Goal: Check status: Check status

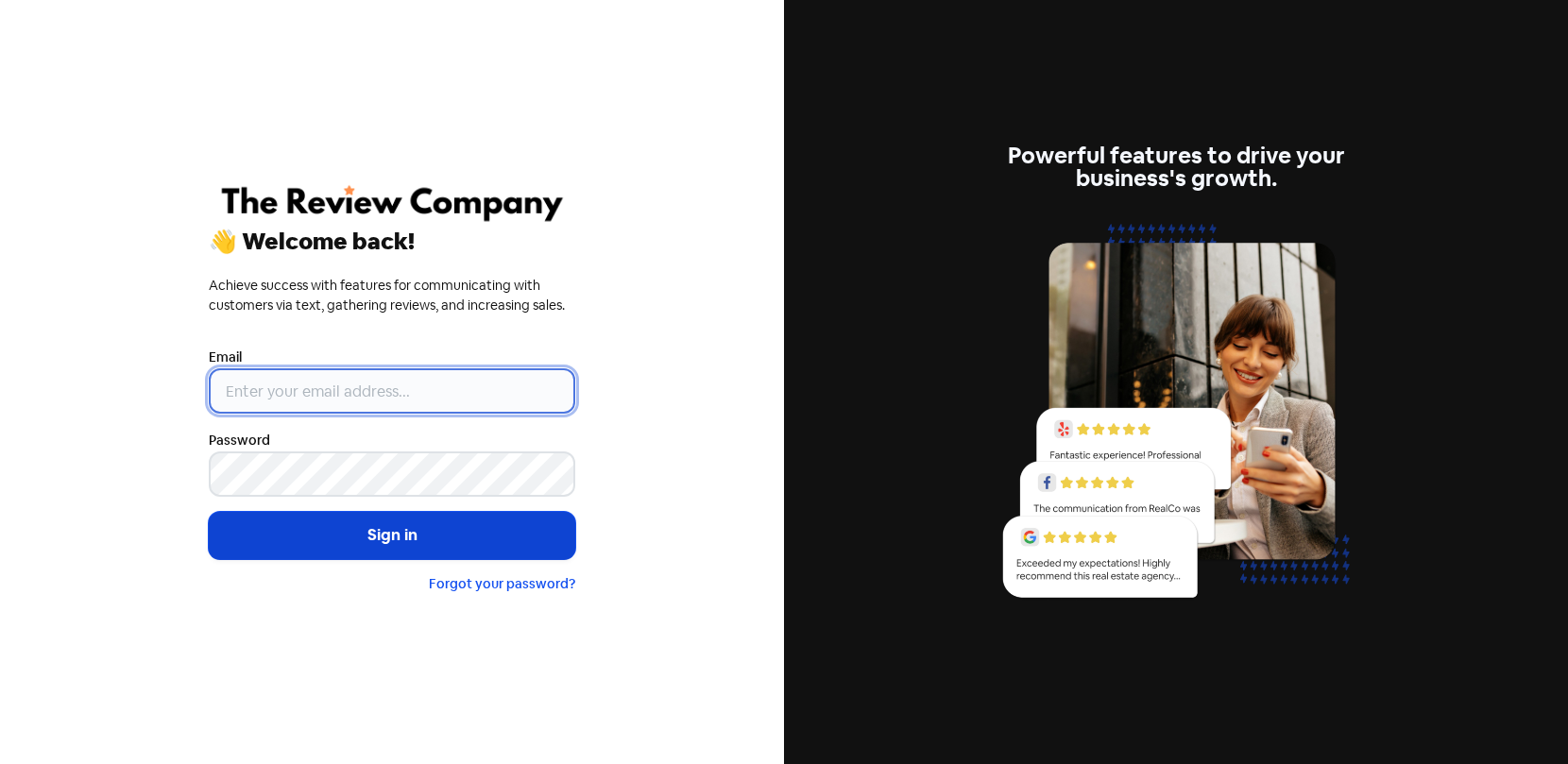
type input "suzanne.milner@dcsgroup.com.au"
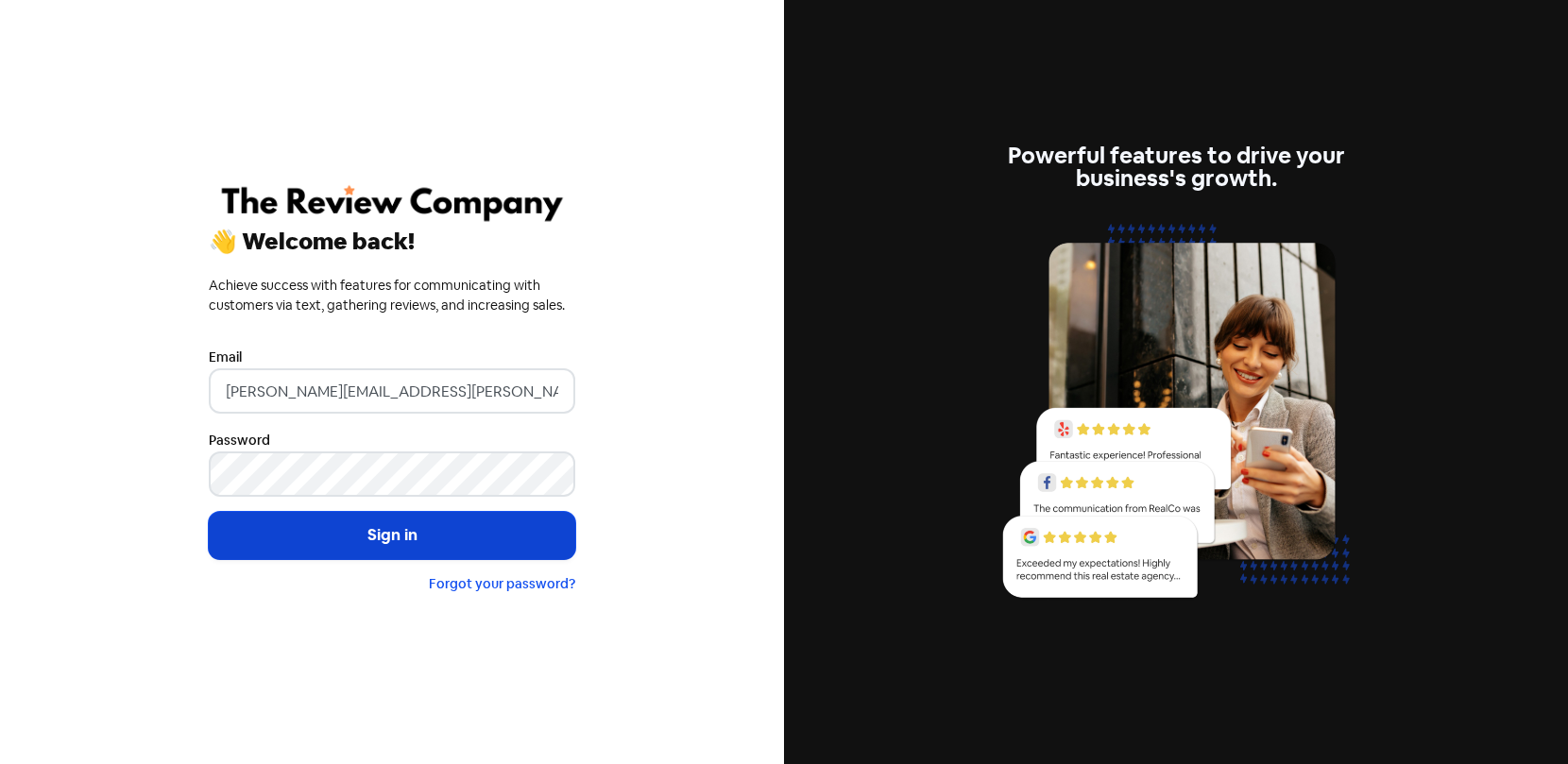
click at [294, 526] on button "Sign in" at bounding box center [392, 536] width 367 height 47
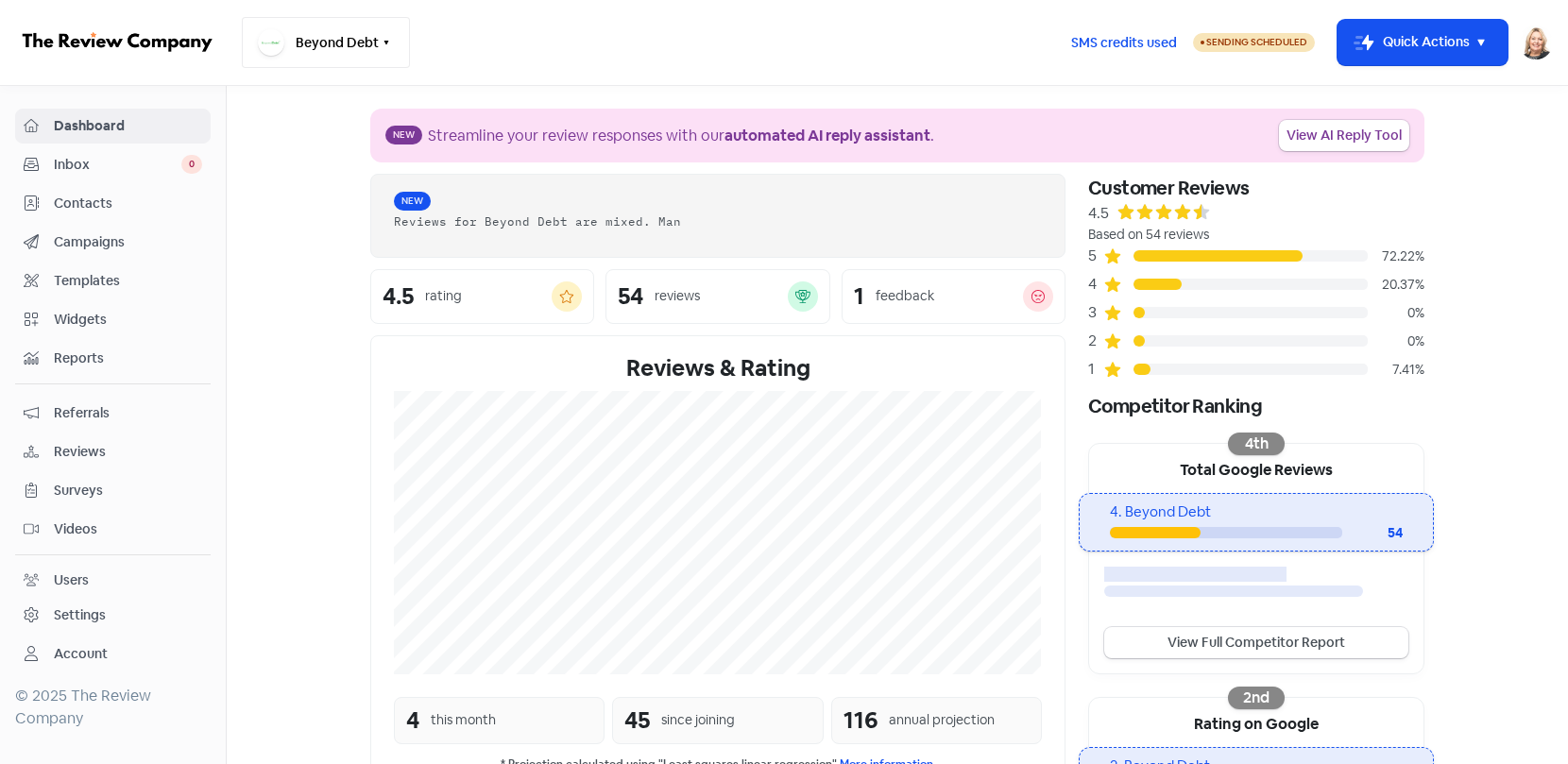
click at [315, 49] on button "Beyond Debt" at bounding box center [326, 42] width 169 height 51
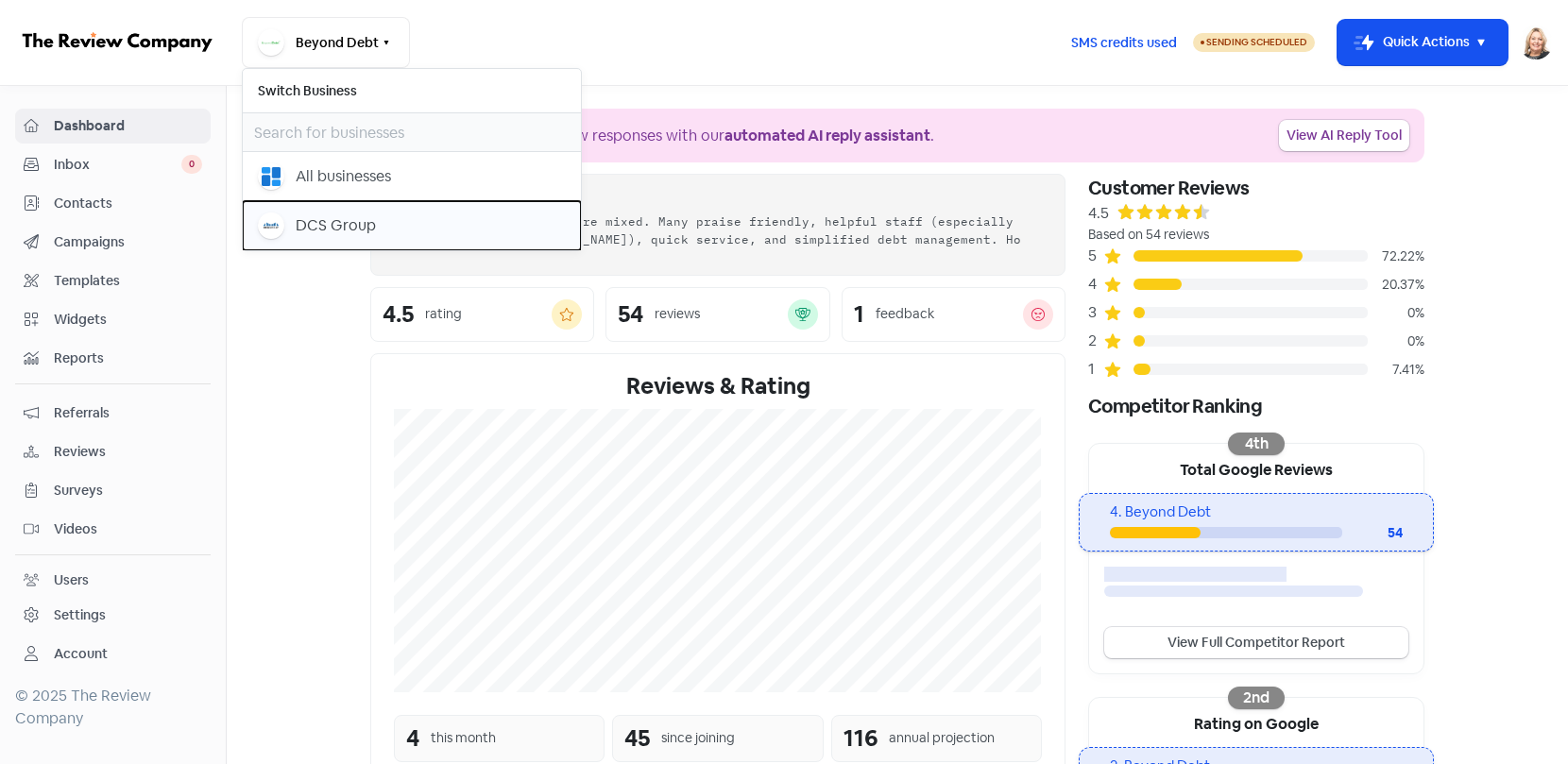
click at [300, 222] on div "DCS Group" at bounding box center [336, 225] width 80 height 23
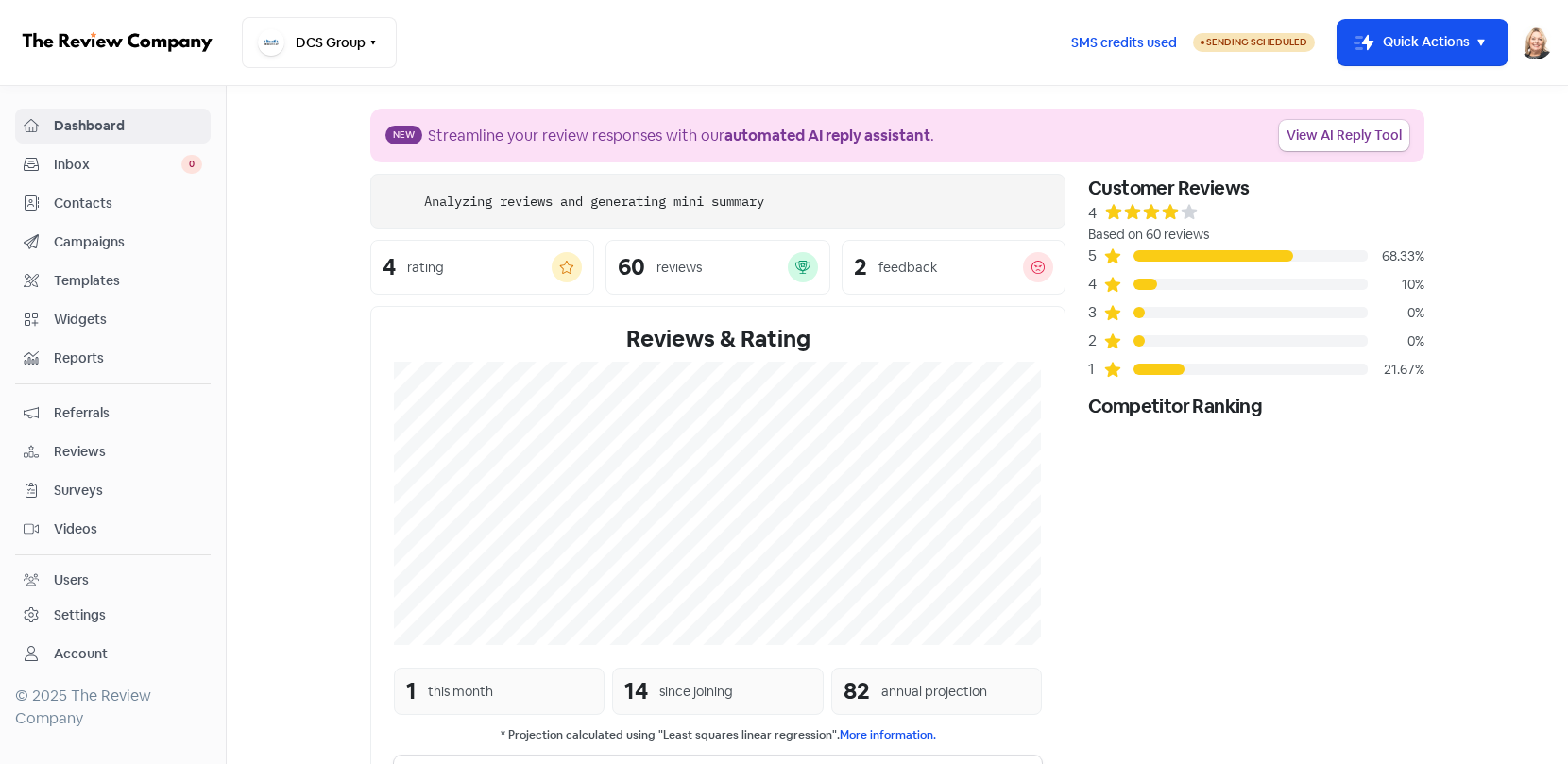
click at [84, 448] on span "Reviews" at bounding box center [127, 452] width 148 height 20
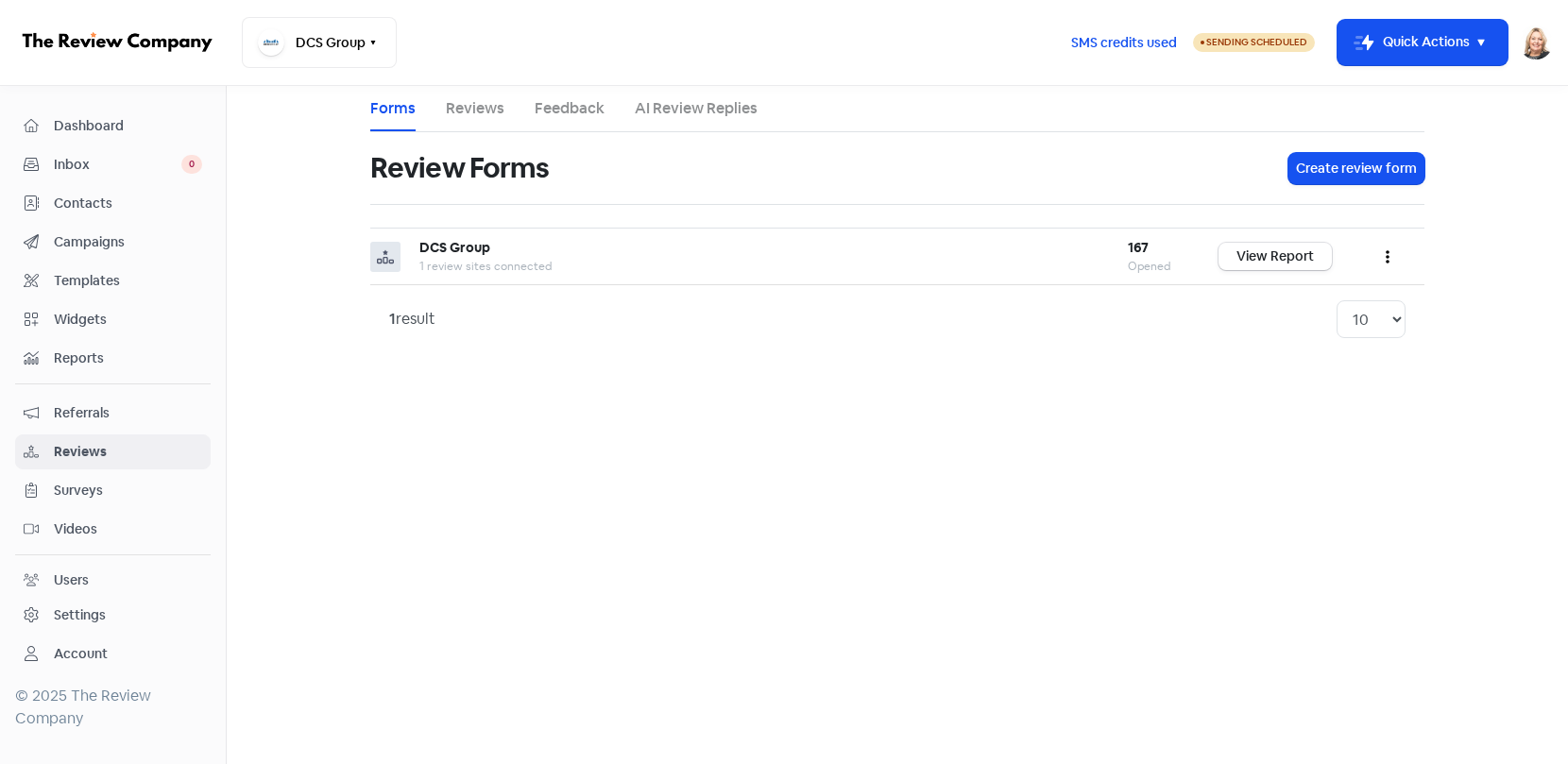
click at [487, 116] on link "Reviews" at bounding box center [475, 108] width 59 height 23
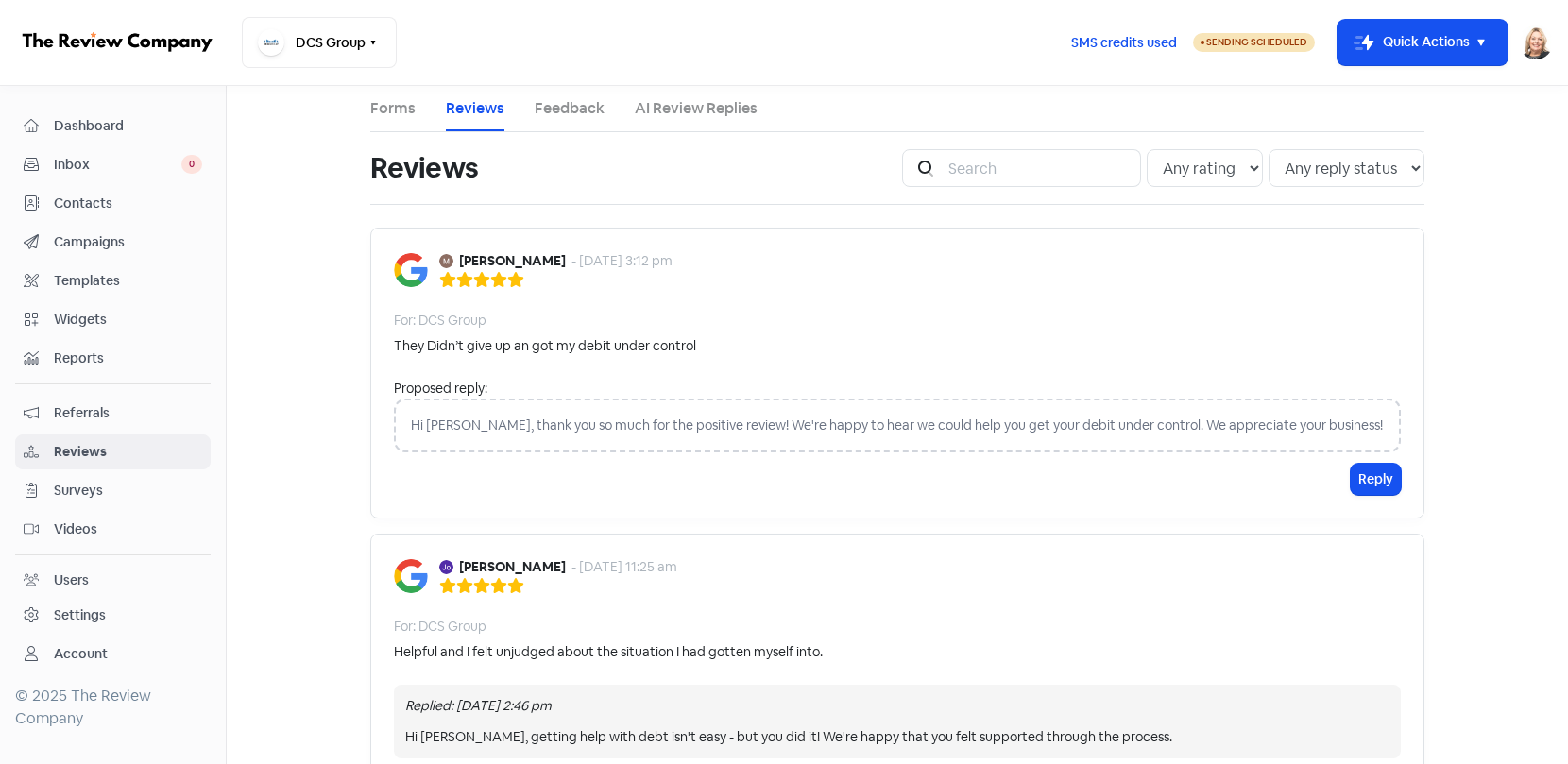
click at [385, 105] on link "Forms" at bounding box center [393, 108] width 45 height 23
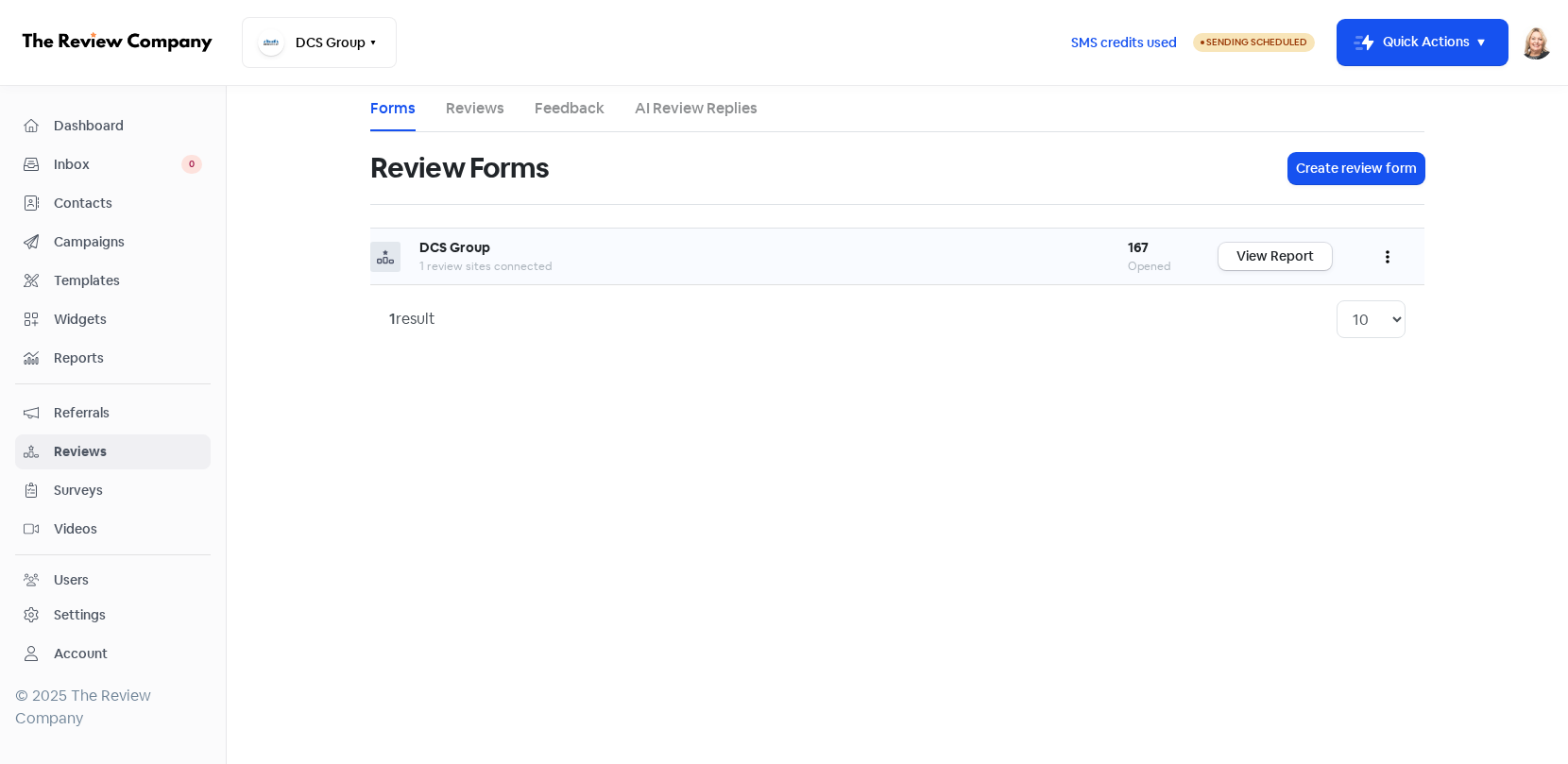
click at [439, 245] on b "DCS Group" at bounding box center [455, 247] width 71 height 17
click at [1268, 253] on link "View Report" at bounding box center [1276, 257] width 114 height 27
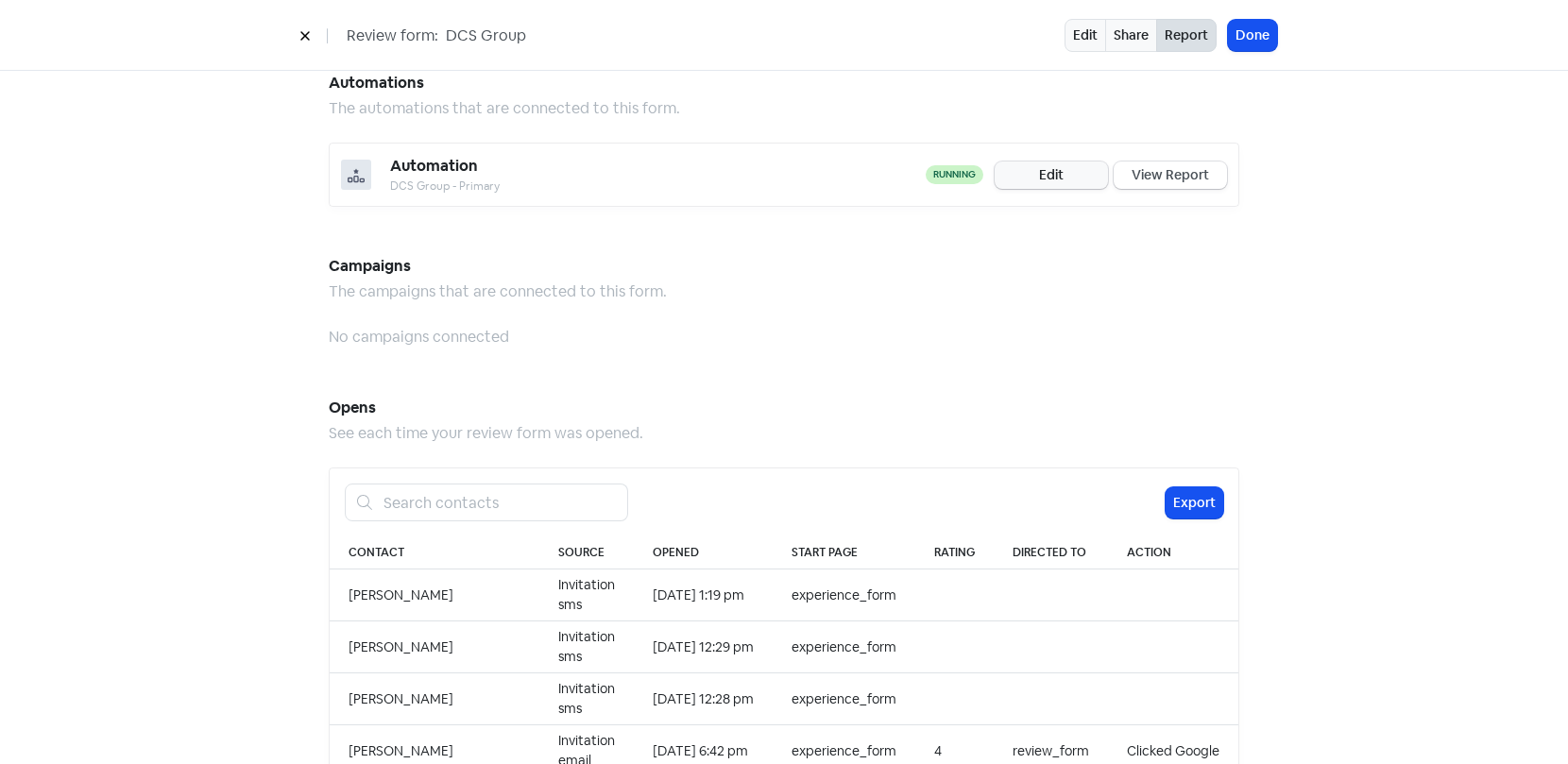
scroll to position [1794, 0]
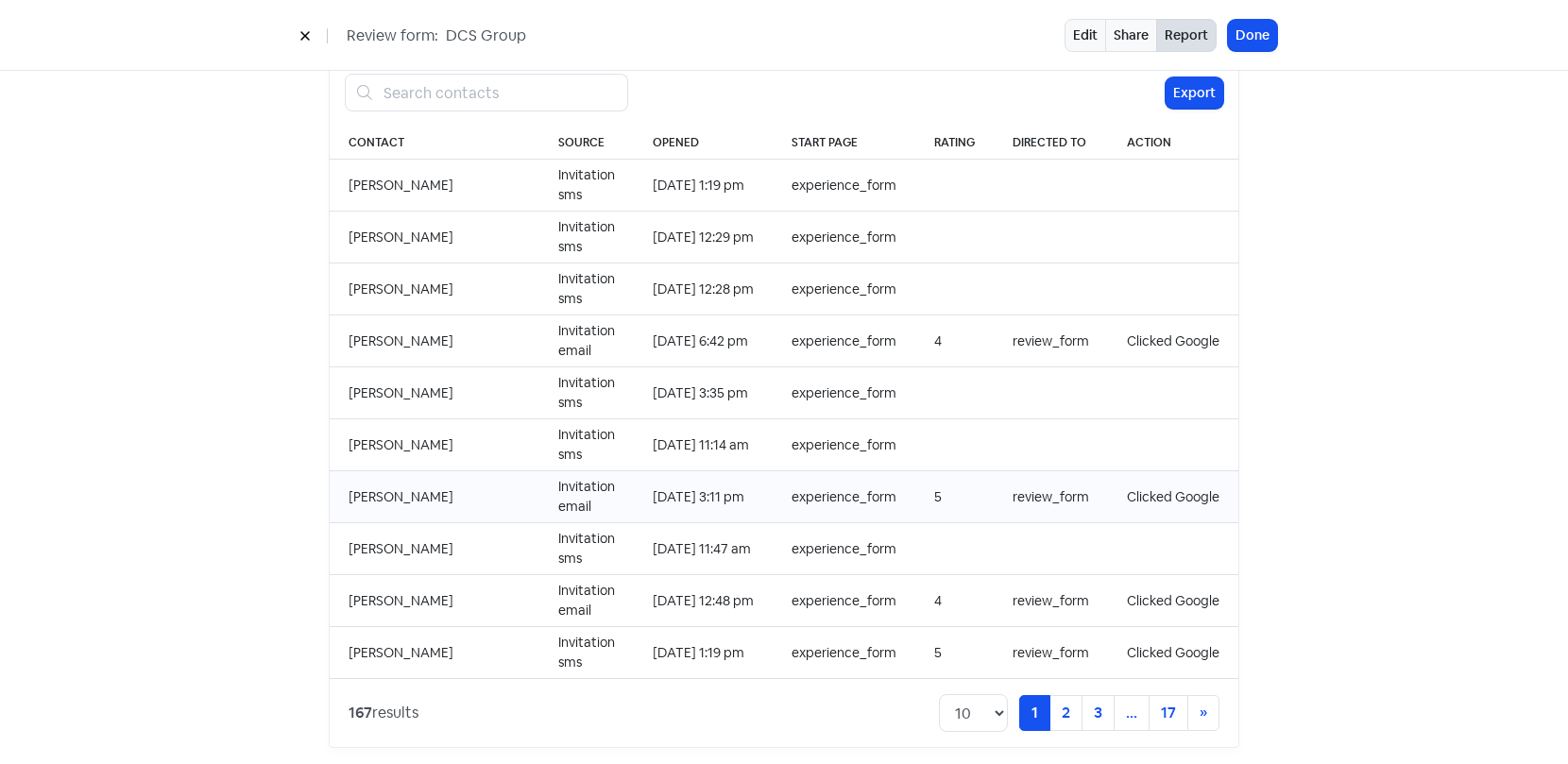
click at [374, 475] on td "Mitchell Kite" at bounding box center [434, 497] width 210 height 52
